Goal: Transaction & Acquisition: Purchase product/service

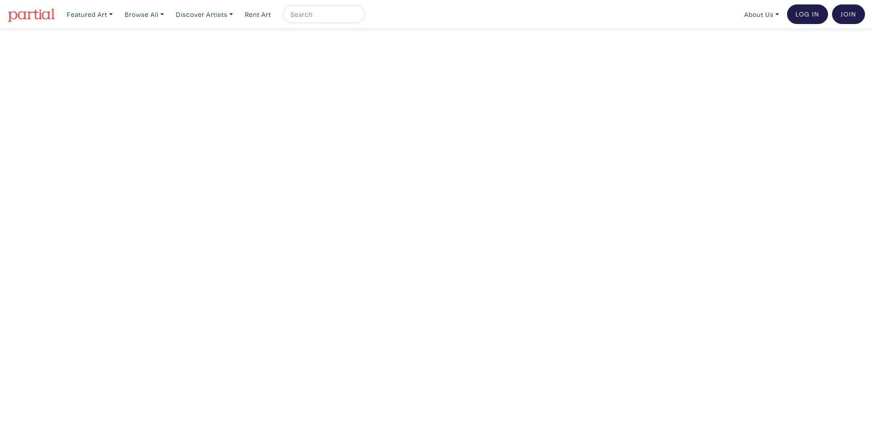
click at [329, 14] on input "text" at bounding box center [323, 14] width 67 height 11
type input "rose watercolour"
click at [358, 17] on button "submit" at bounding box center [358, 17] width 0 height 0
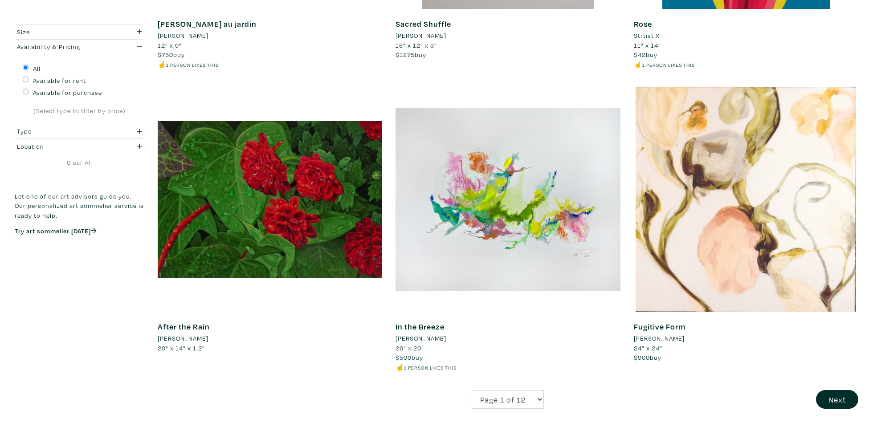
scroll to position [2163, 0]
click at [751, 218] on div at bounding box center [746, 199] width 224 height 224
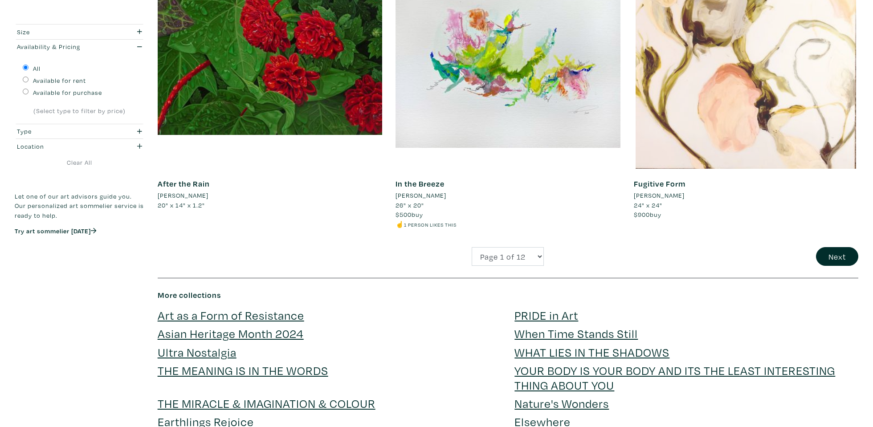
scroll to position [2311, 0]
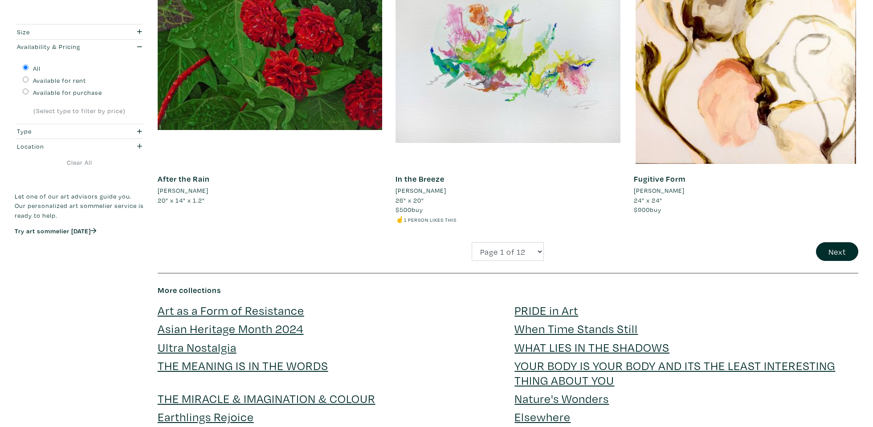
drag, startPoint x: 835, startPoint y: 241, endPoint x: 686, endPoint y: 215, distance: 150.5
click at [834, 242] on button "Next" at bounding box center [837, 251] width 42 height 19
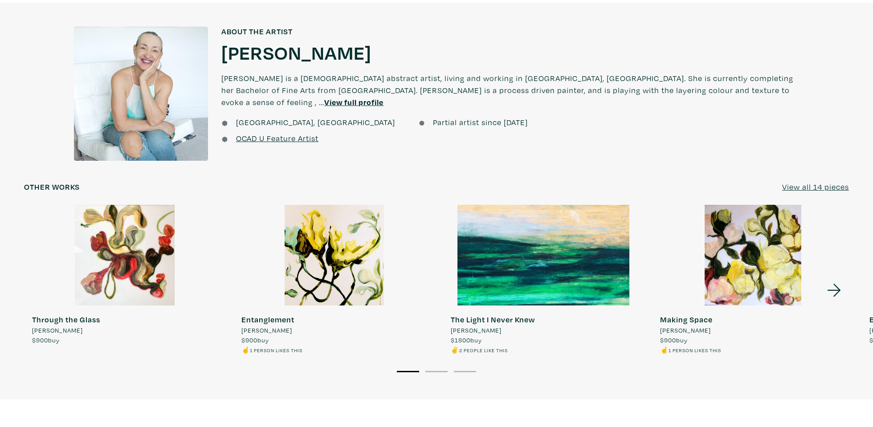
scroll to position [723, 0]
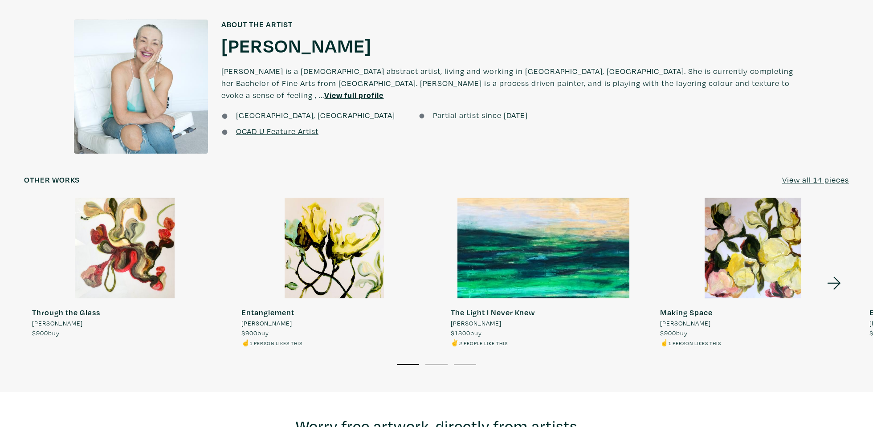
click at [775, 255] on div at bounding box center [752, 248] width 201 height 101
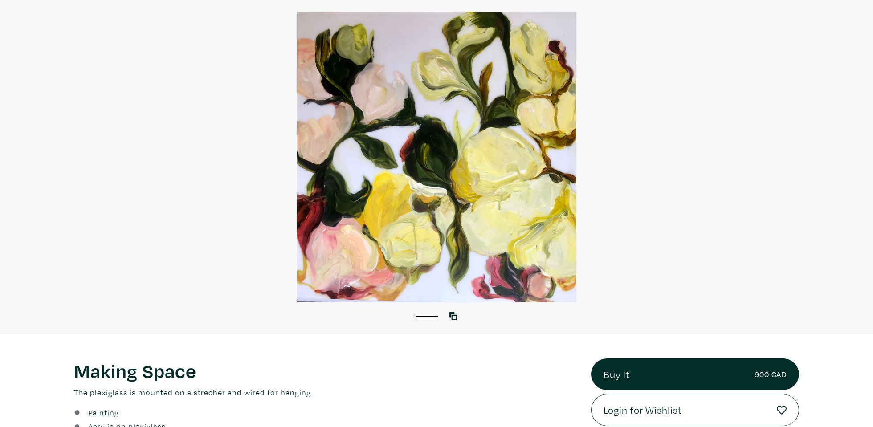
scroll to position [63, 0]
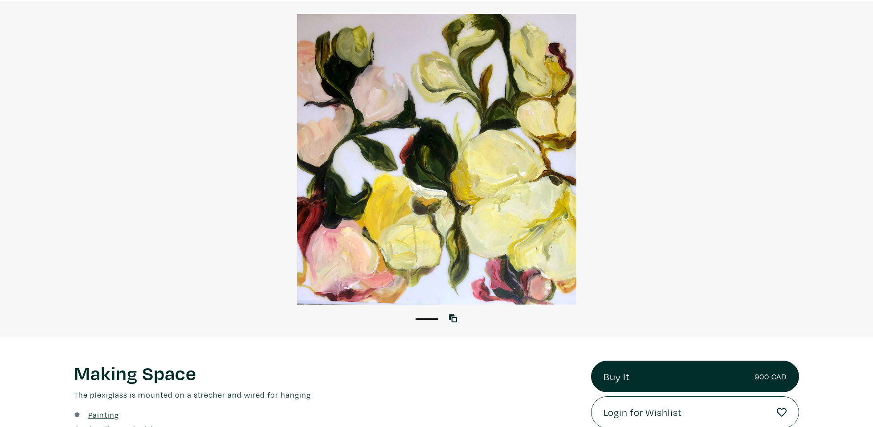
click at [469, 187] on div at bounding box center [436, 159] width 873 height 291
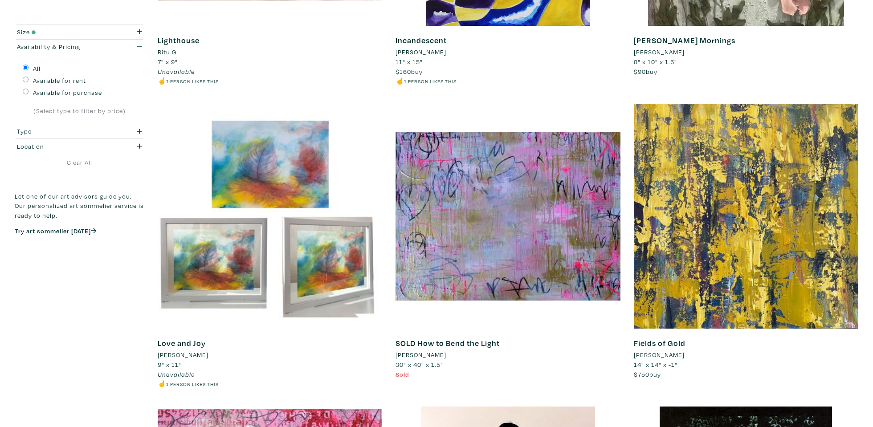
scroll to position [649, 0]
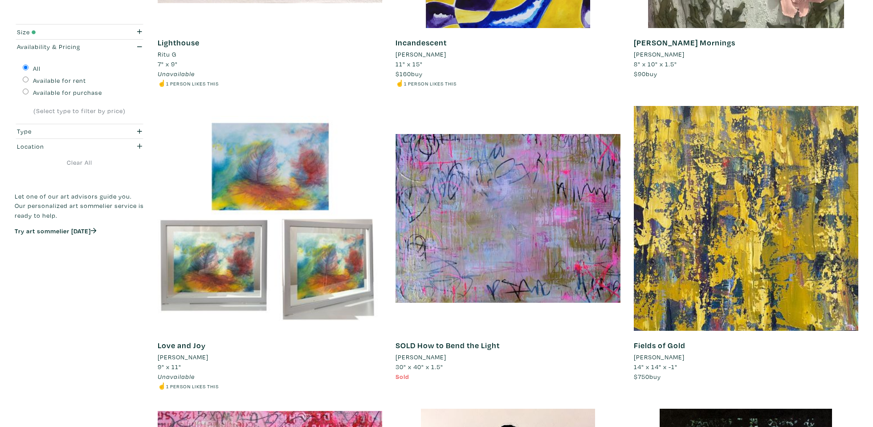
click at [24, 91] on input "Available for purchase" at bounding box center [26, 92] width 6 height 6
click at [137, 30] on div "button" at bounding box center [131, 32] width 35 height 10
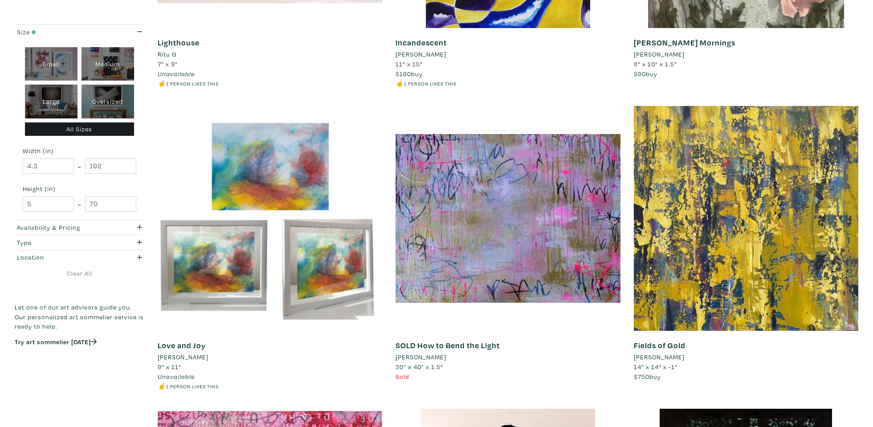
click at [141, 29] on icon "button" at bounding box center [139, 32] width 5 height 6
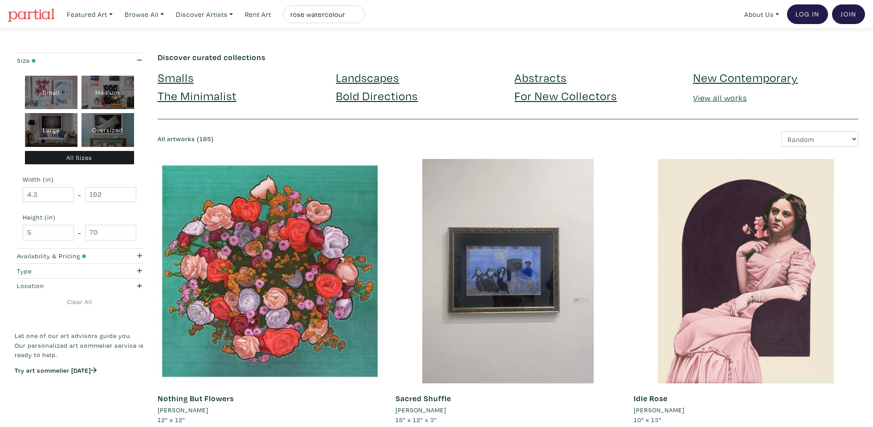
click at [45, 90] on div "Small" at bounding box center [51, 93] width 53 height 34
type input "1"
type input "16"
type input "1"
type input "16"
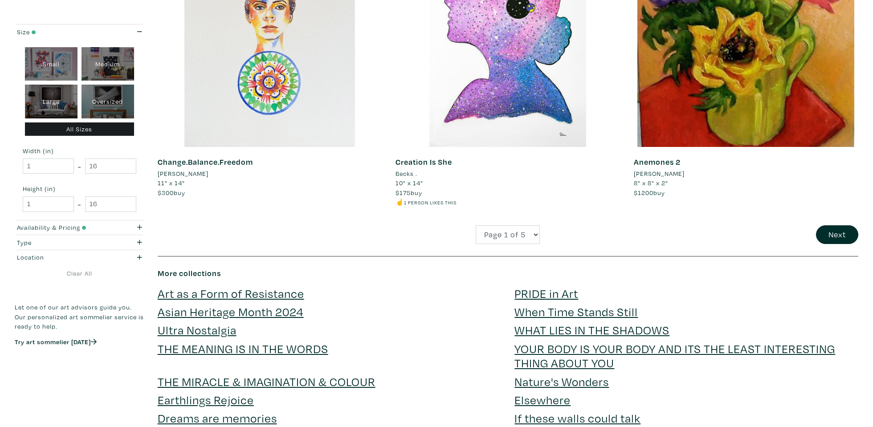
scroll to position [2342, 0]
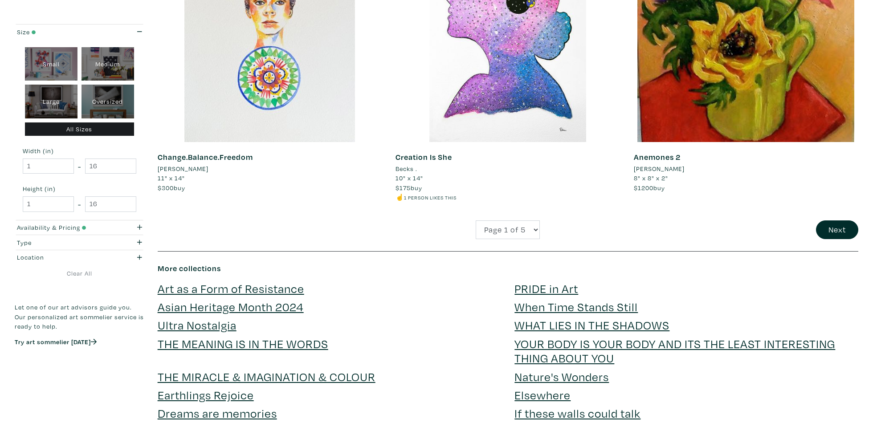
drag, startPoint x: 833, startPoint y: 220, endPoint x: 847, endPoint y: 186, distance: 36.7
click at [833, 220] on button "Next" at bounding box center [837, 229] width 42 height 19
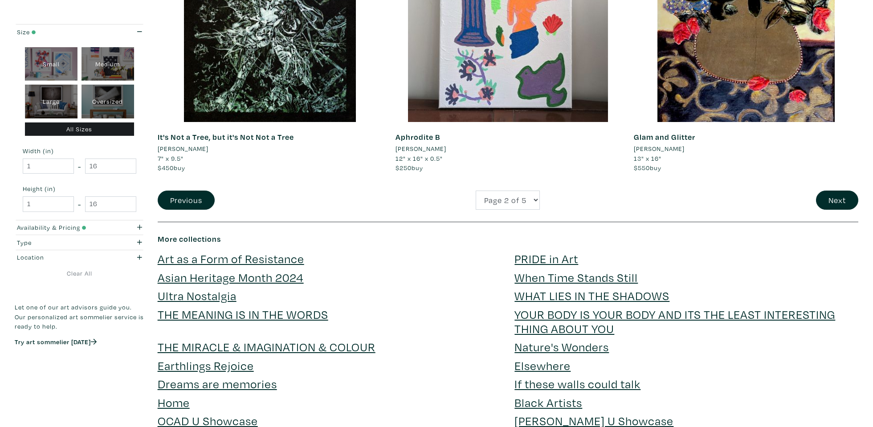
scroll to position [2362, 0]
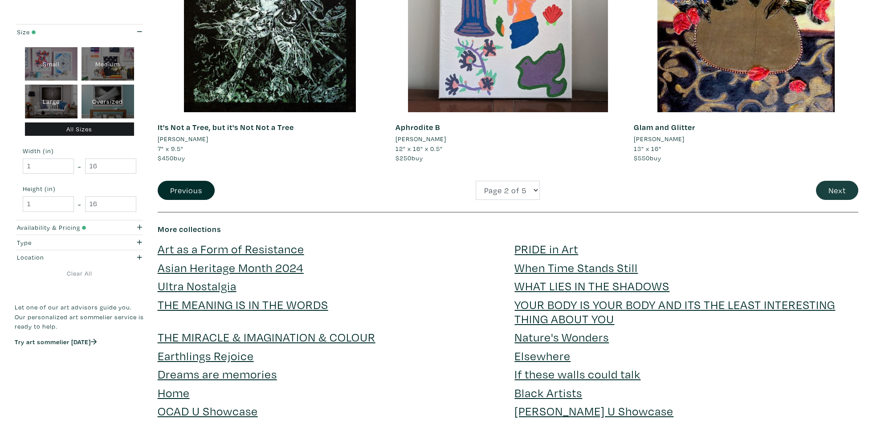
click at [844, 181] on button "Next" at bounding box center [837, 190] width 42 height 19
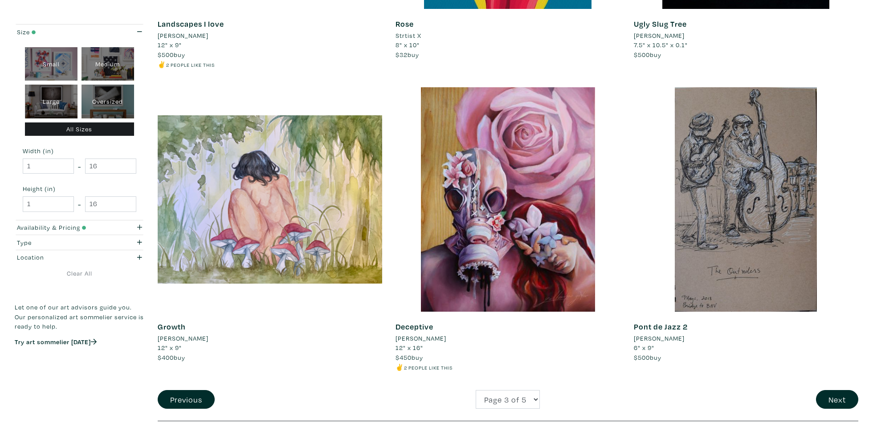
scroll to position [2194, 0]
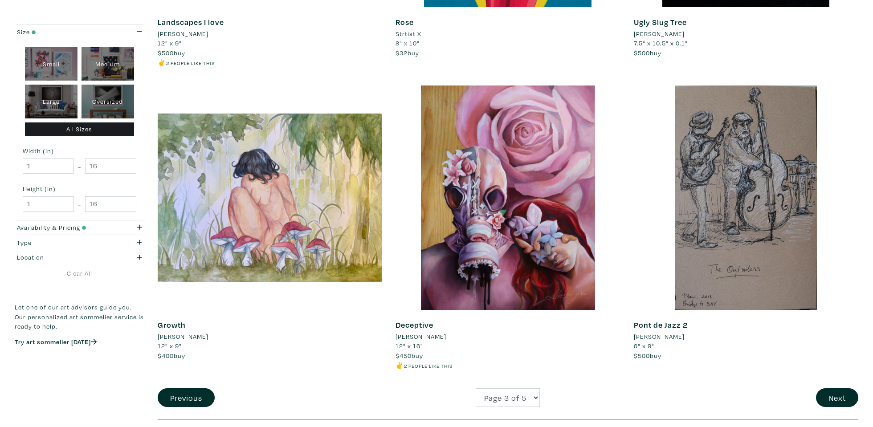
click at [835, 385] on div "Pont de Jazz 2 [PERSON_NAME] 6" x 9" $500 buy #small drawings & watercolours" at bounding box center [746, 237] width 238 height 303
click at [832, 395] on button "Next" at bounding box center [837, 397] width 42 height 19
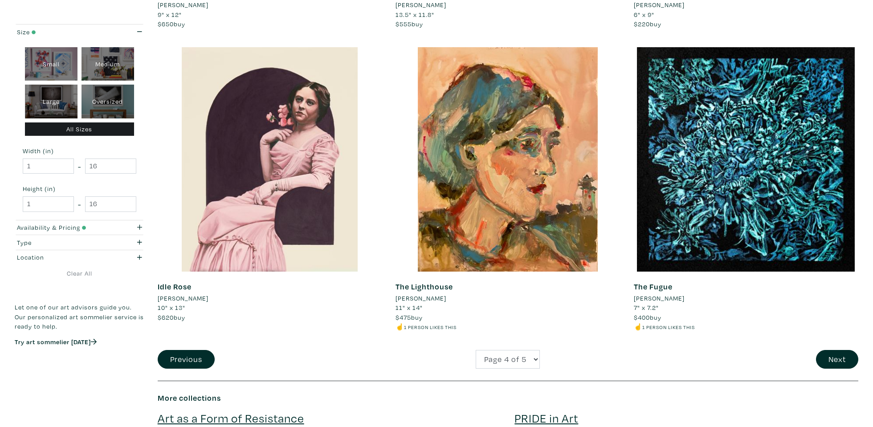
scroll to position [2216, 0]
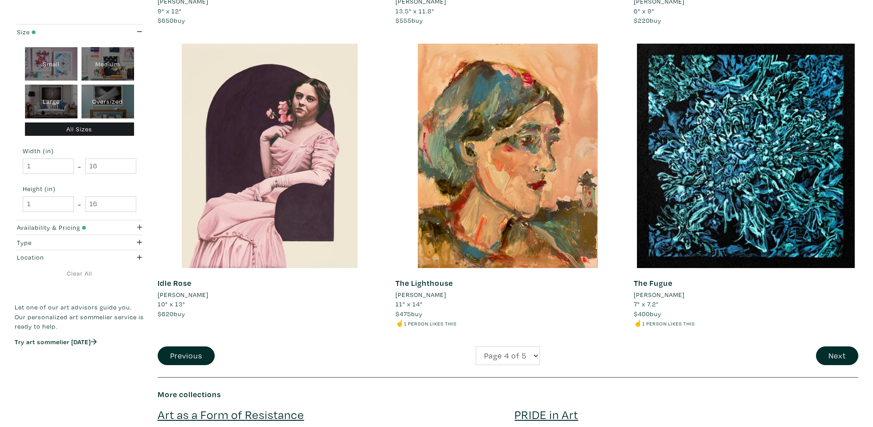
drag, startPoint x: 824, startPoint y: 343, endPoint x: 804, endPoint y: 340, distance: 20.4
click at [824, 347] on button "Next" at bounding box center [837, 356] width 42 height 19
